Goal: Find specific page/section

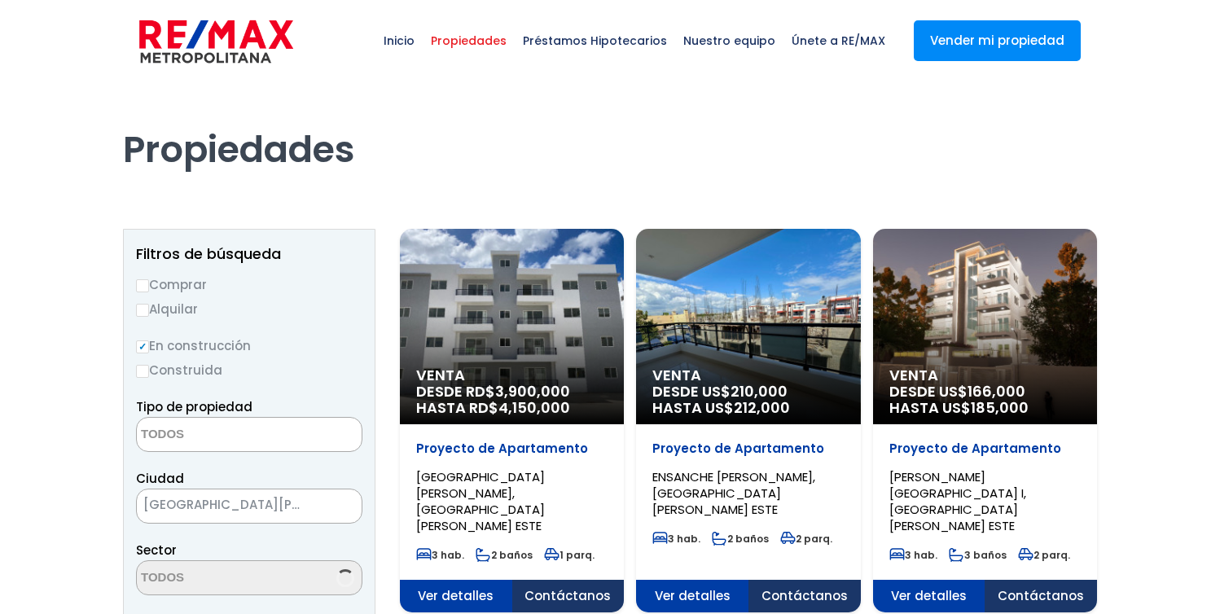
select select
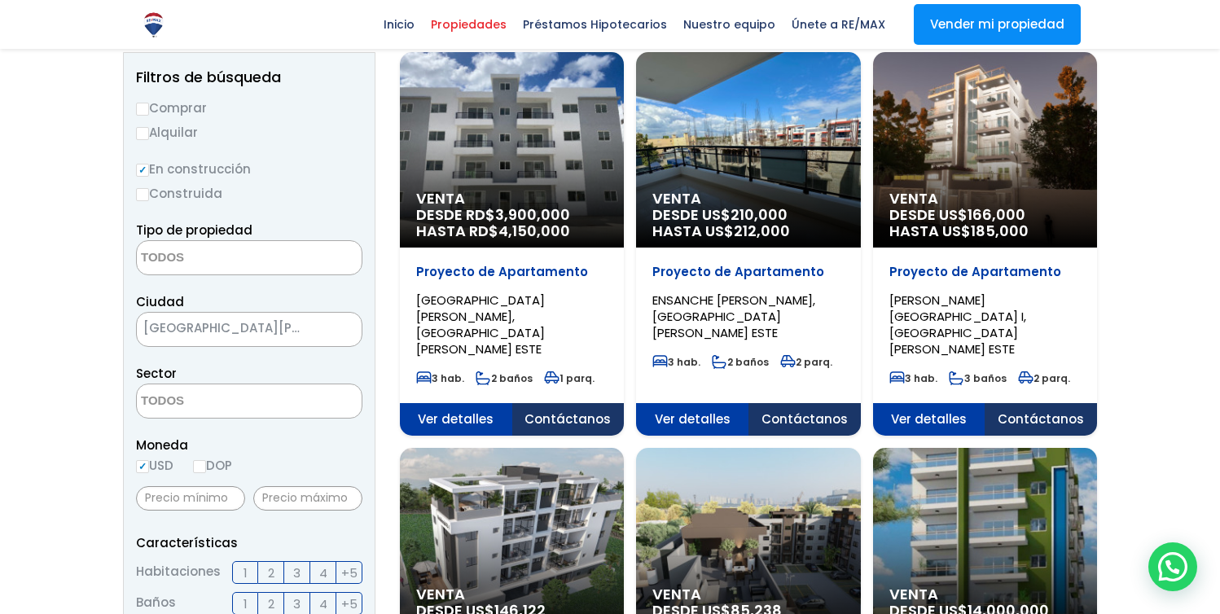
scroll to position [177, 0]
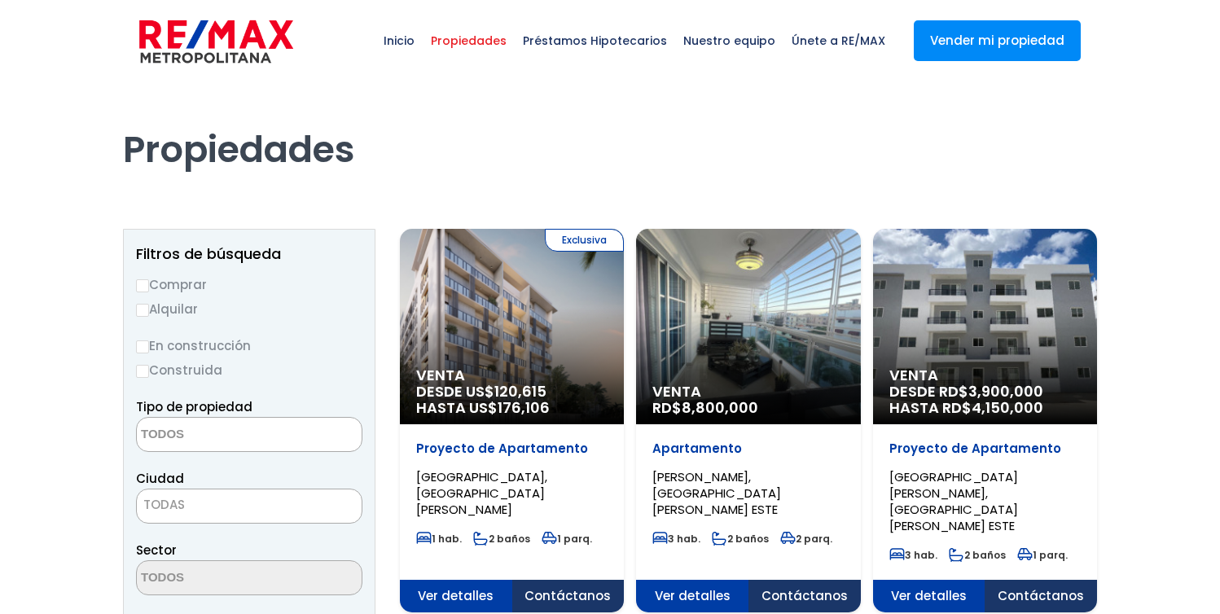
select select
click at [731, 157] on h1 "Propiedades" at bounding box center [610, 127] width 974 height 90
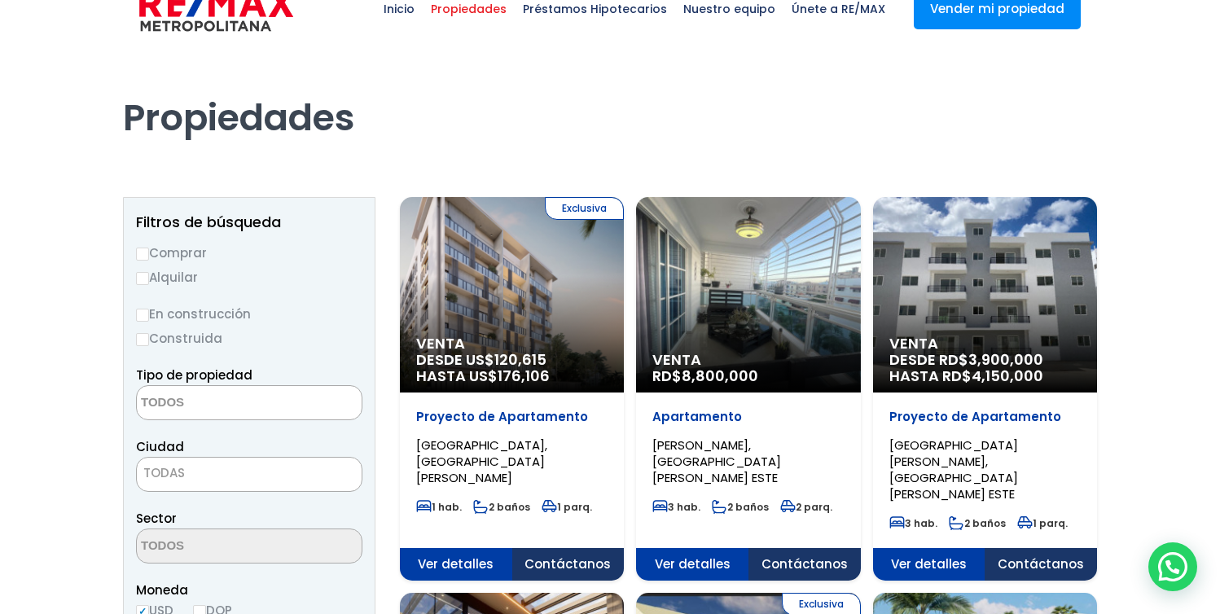
scroll to position [40, 0]
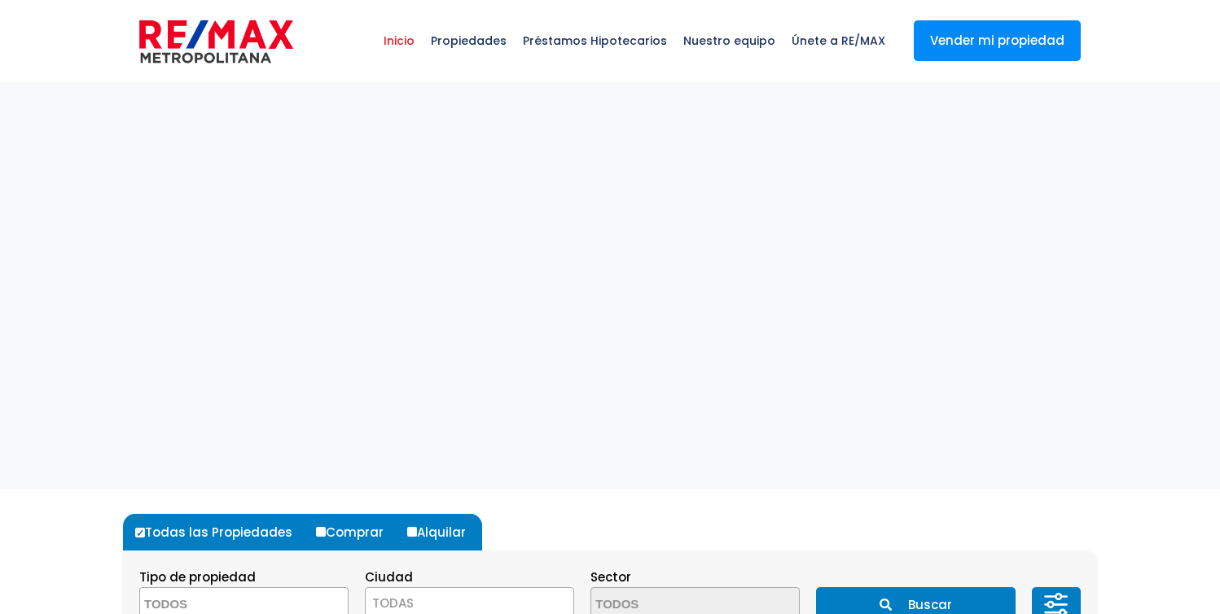
select select
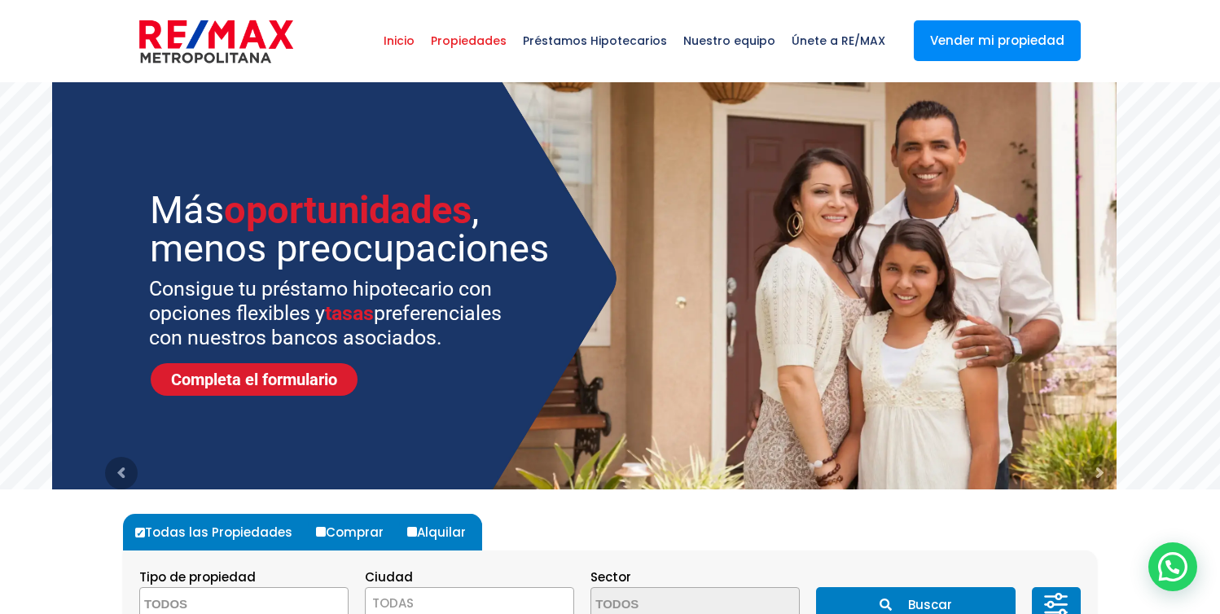
click at [494, 39] on span "Propiedades" at bounding box center [469, 40] width 92 height 49
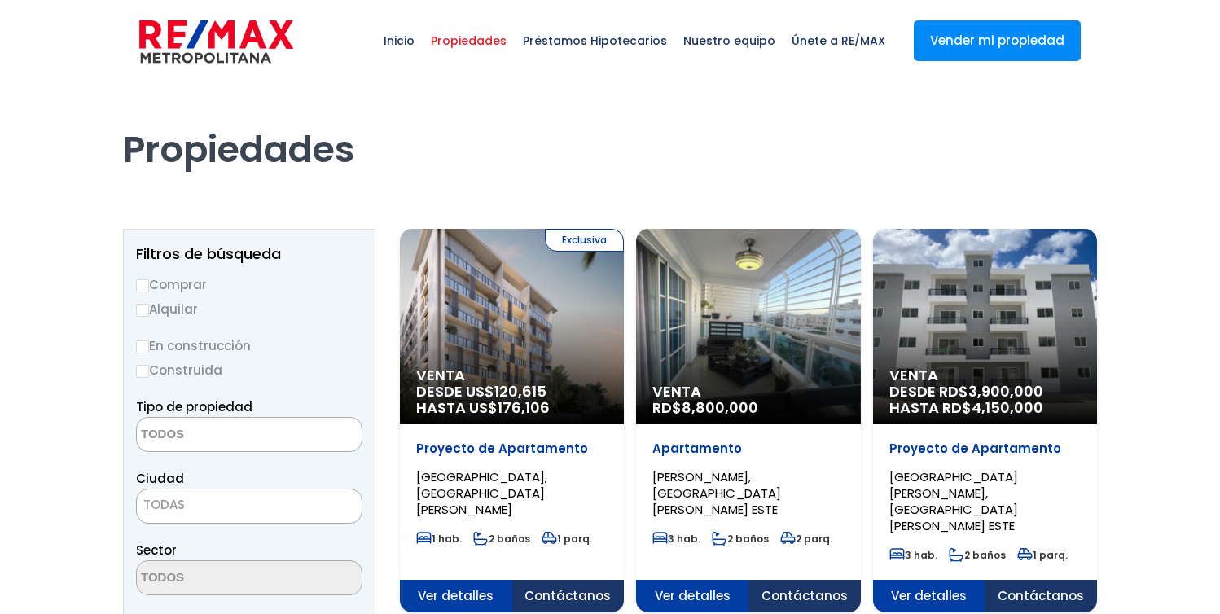
select select
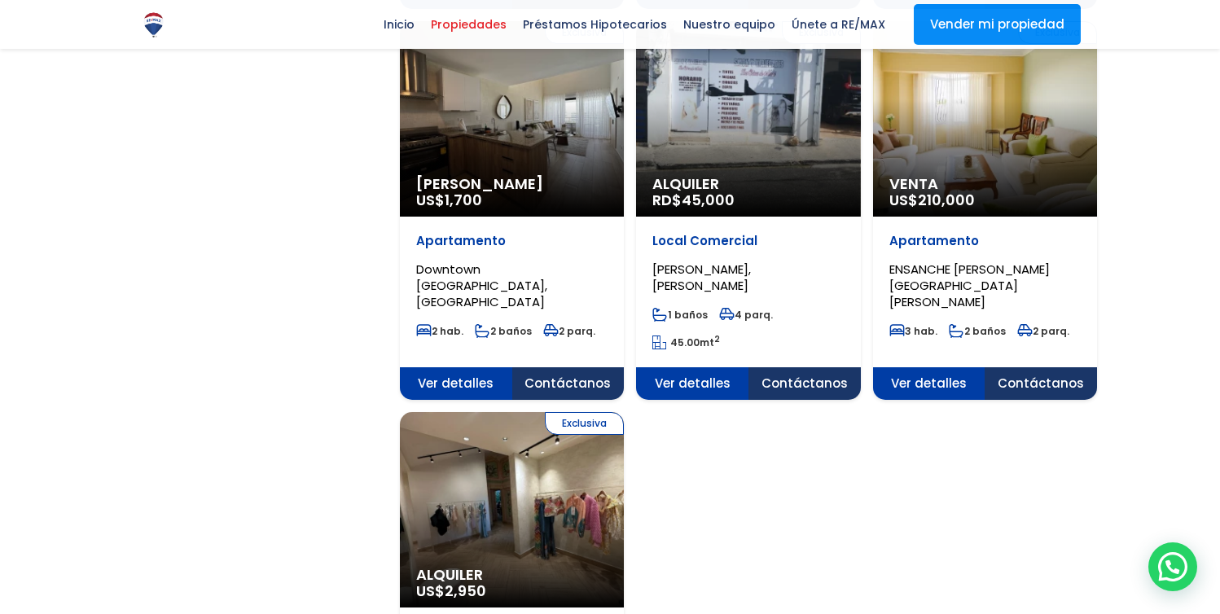
scroll to position [1795, 0]
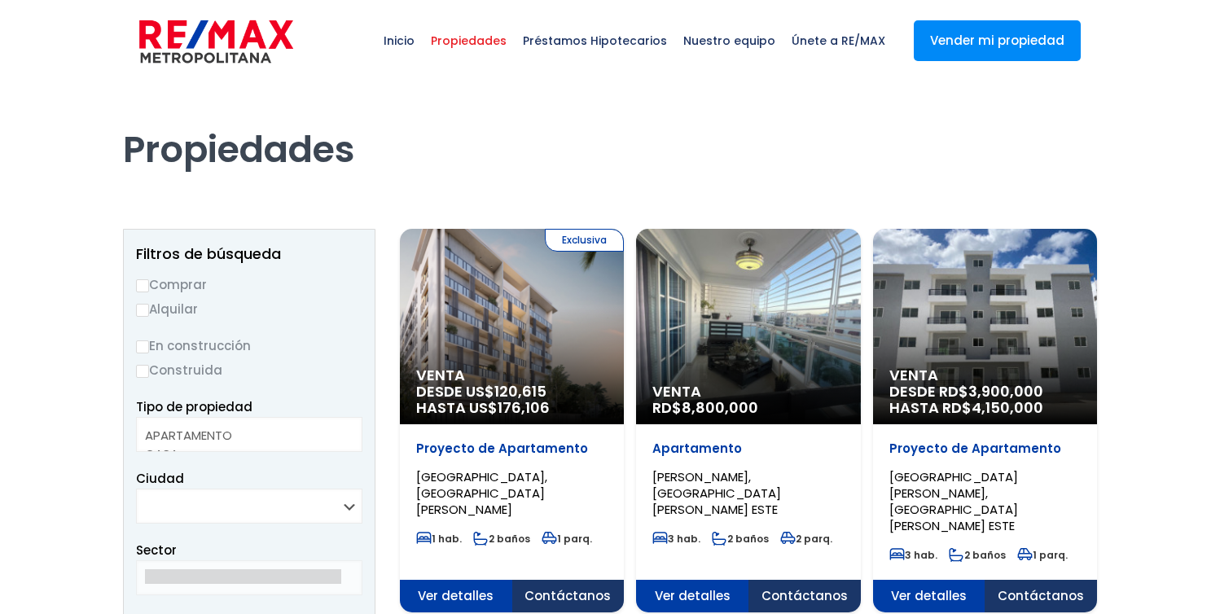
select select
